Goal: Task Accomplishment & Management: Manage account settings

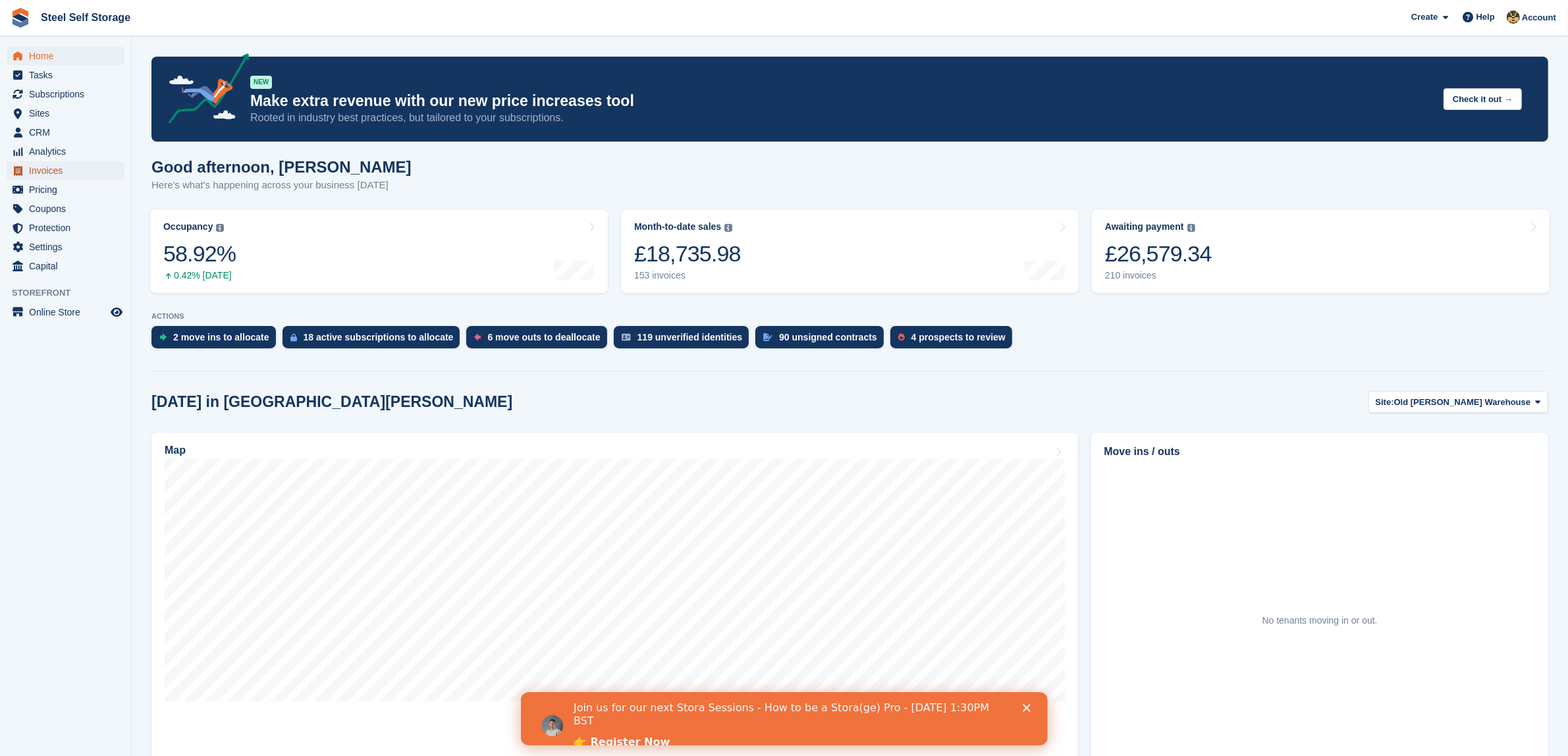
click at [60, 169] on span "Invoices" at bounding box center [68, 170] width 79 height 19
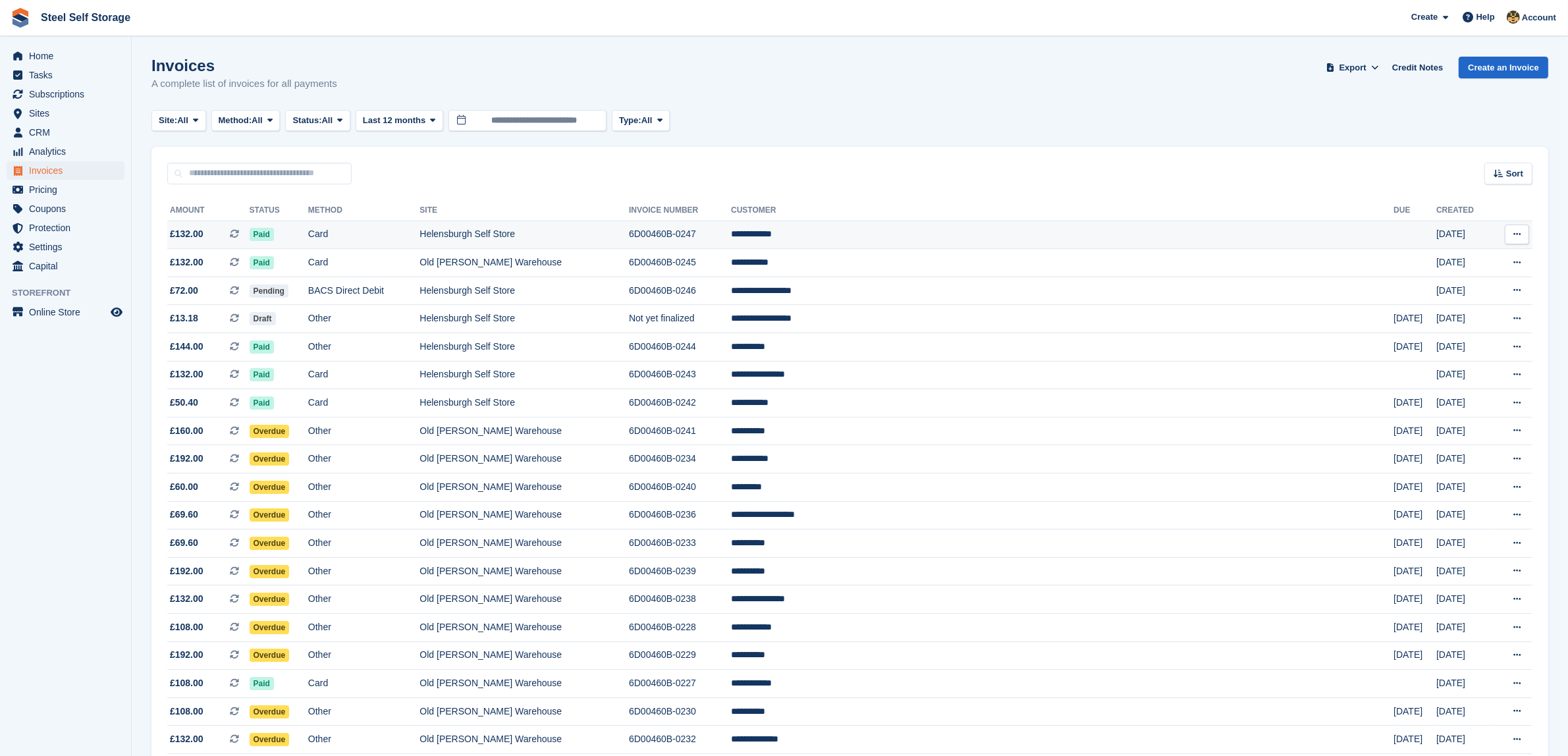
click at [731, 231] on td "6D00460B-0247" at bounding box center [680, 235] width 102 height 28
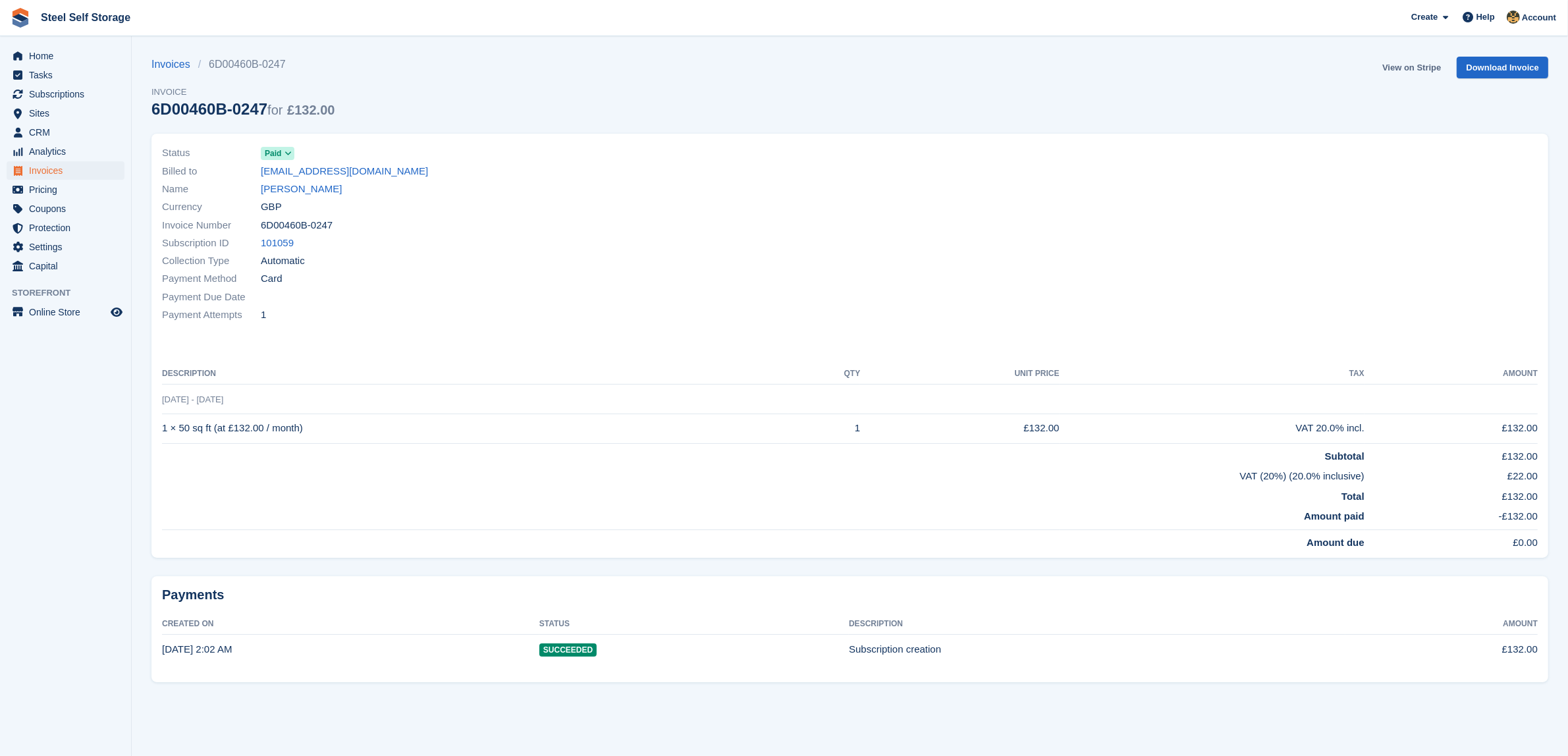
click at [1388, 72] on link "View on Stripe" at bounding box center [1412, 67] width 69 height 22
click at [1496, 60] on link "Download Invoice" at bounding box center [1502, 67] width 91 height 22
